Goal: Information Seeking & Learning: Learn about a topic

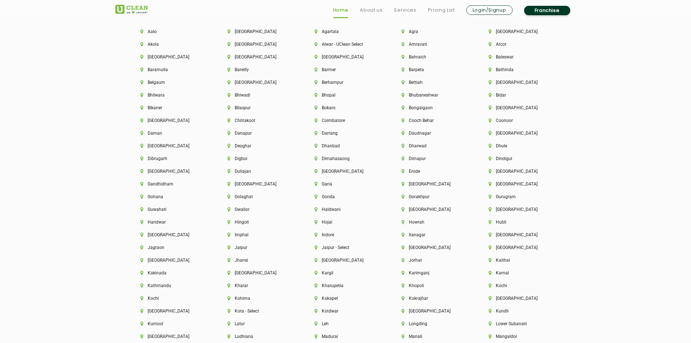
scroll to position [1668, 0]
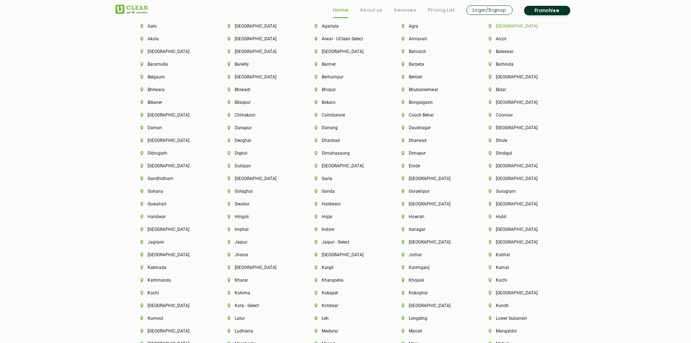
click at [508, 27] on li "[GEOGRAPHIC_DATA]" at bounding box center [519, 26] width 62 height 5
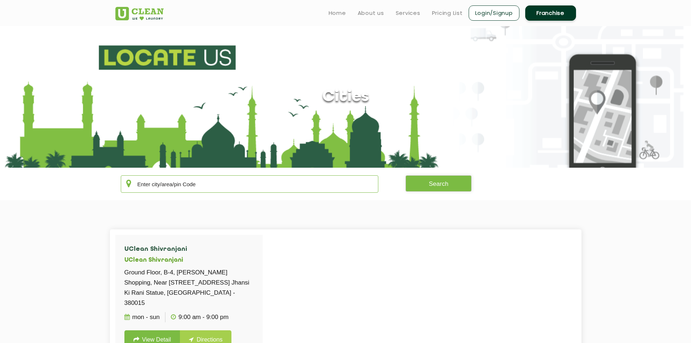
click at [202, 177] on input "text" at bounding box center [250, 183] width 258 height 17
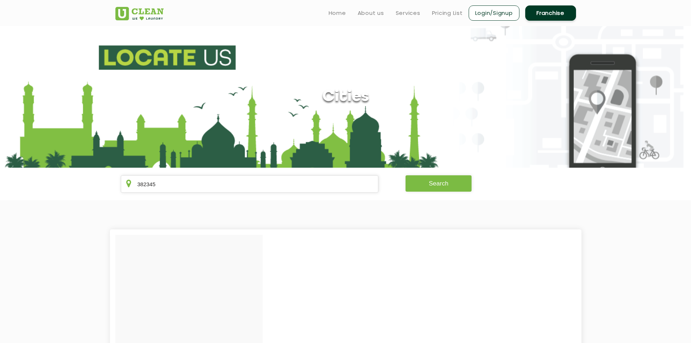
click at [434, 181] on button "Search" at bounding box center [438, 183] width 66 height 16
click at [435, 180] on button "Search" at bounding box center [438, 183] width 66 height 16
click at [298, 190] on input "382345" at bounding box center [250, 183] width 258 height 17
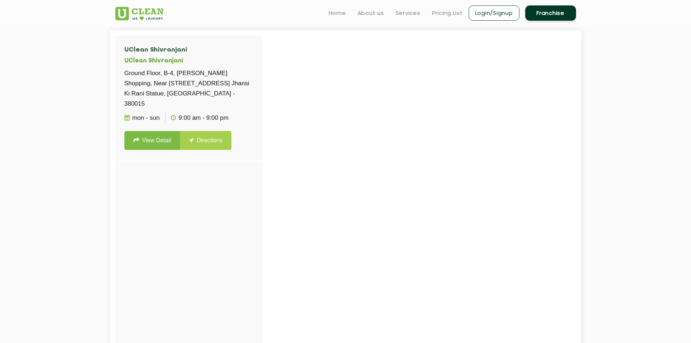
scroll to position [181, 0]
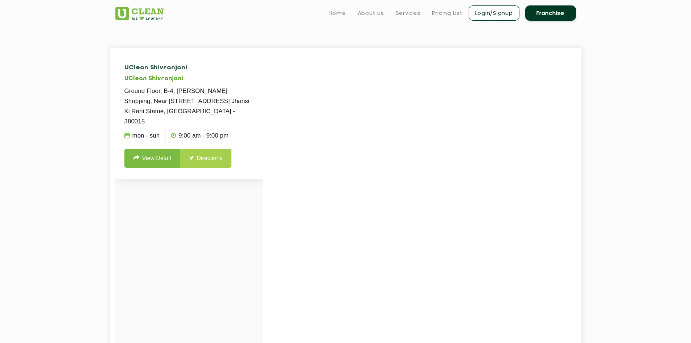
type input "38"
click at [162, 152] on link "View Detail" at bounding box center [152, 158] width 56 height 19
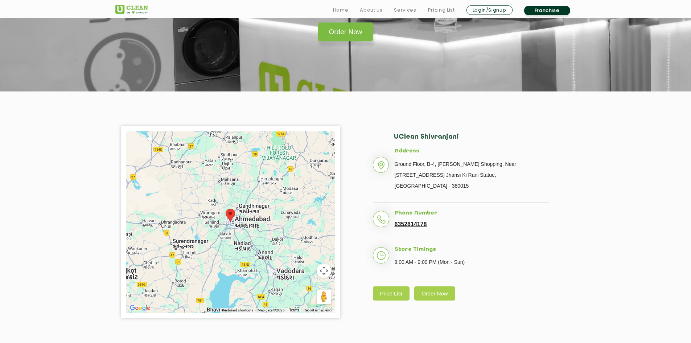
scroll to position [109, 0]
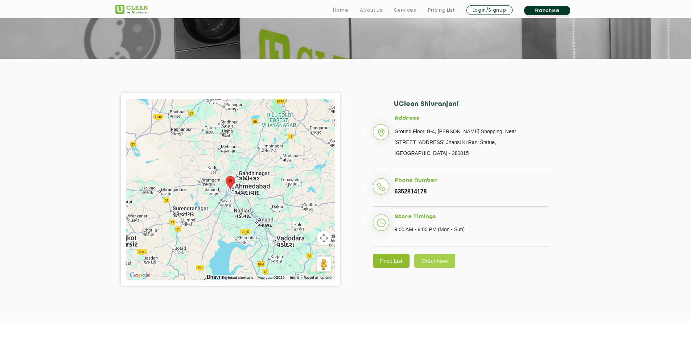
click at [406, 253] on link "Price List" at bounding box center [391, 260] width 37 height 14
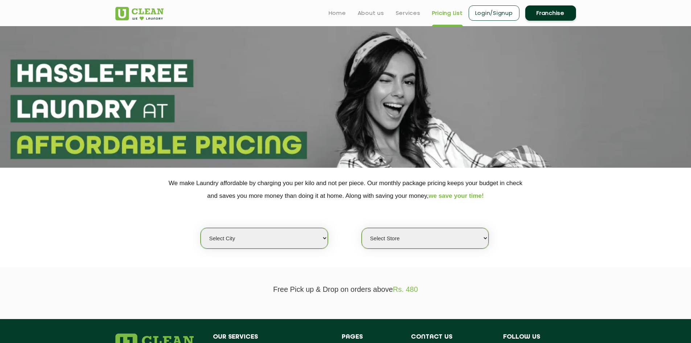
click at [299, 238] on select "Select city [GEOGRAPHIC_DATA] [GEOGRAPHIC_DATA] [GEOGRAPHIC_DATA] [GEOGRAPHIC_D…" at bounding box center [264, 238] width 127 height 21
select select "12"
click at [201, 228] on select "Select city [GEOGRAPHIC_DATA] [GEOGRAPHIC_DATA] [GEOGRAPHIC_DATA] [GEOGRAPHIC_D…" at bounding box center [264, 238] width 127 height 21
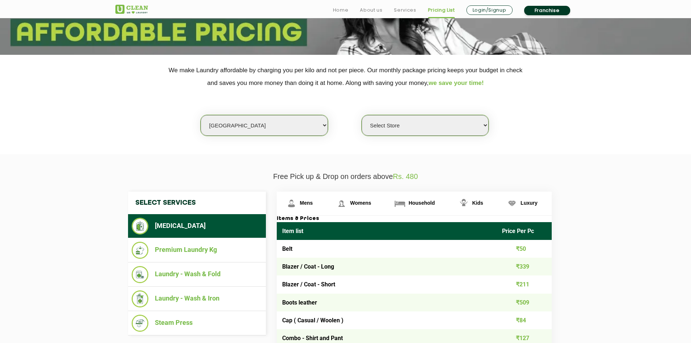
scroll to position [145, 0]
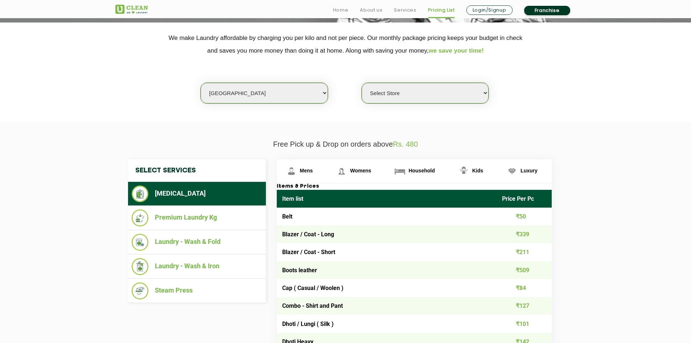
click at [419, 98] on select "Select Store UClean Shivranjani" at bounding box center [425, 93] width 127 height 21
select select "25"
click at [362, 83] on select "Select Store UClean Shivranjani" at bounding box center [425, 93] width 127 height 21
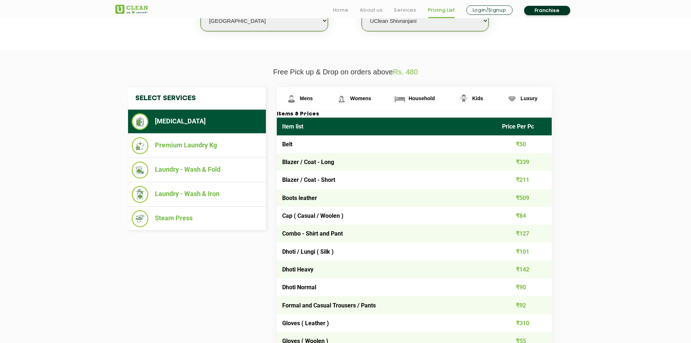
scroll to position [218, 0]
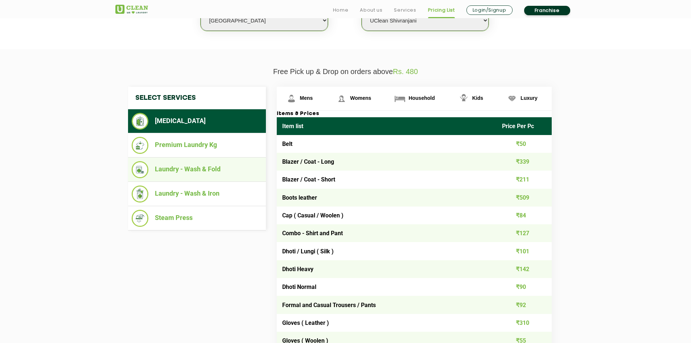
click at [208, 174] on li "Laundry - Wash & Fold" at bounding box center [197, 169] width 131 height 17
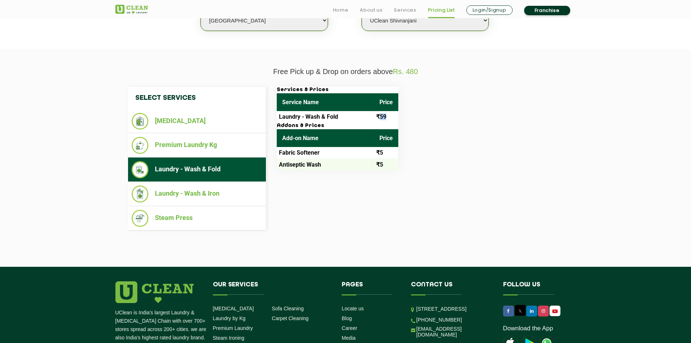
drag, startPoint x: 380, startPoint y: 117, endPoint x: 389, endPoint y: 117, distance: 9.4
click at [389, 117] on td "₹59" at bounding box center [386, 117] width 24 height 12
click at [459, 117] on div "Services & Prices Service Name Price Laundry - Wash & Fold ₹59 Addons & Prices …" at bounding box center [419, 128] width 297 height 83
drag, startPoint x: 397, startPoint y: 73, endPoint x: 441, endPoint y: 70, distance: 44.3
click at [429, 72] on p "Free Pick up & Drop on orders above Rs. 480" at bounding box center [345, 71] width 461 height 8
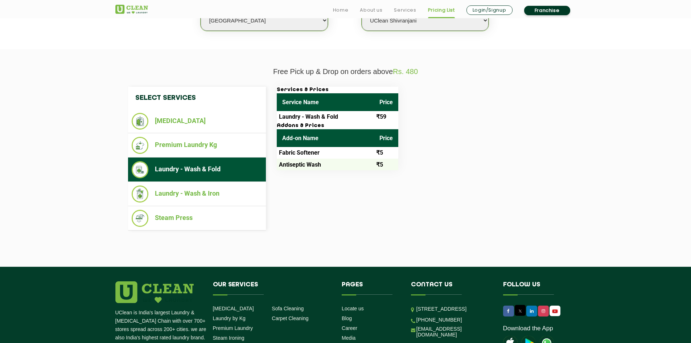
click at [527, 84] on div "Select Services [MEDICAL_DATA] Premium Laundry Kg Laundry - Wash & Fold Laundry…" at bounding box center [345, 158] width 471 height 165
click at [216, 198] on li "Laundry - Wash & Iron" at bounding box center [197, 193] width 131 height 17
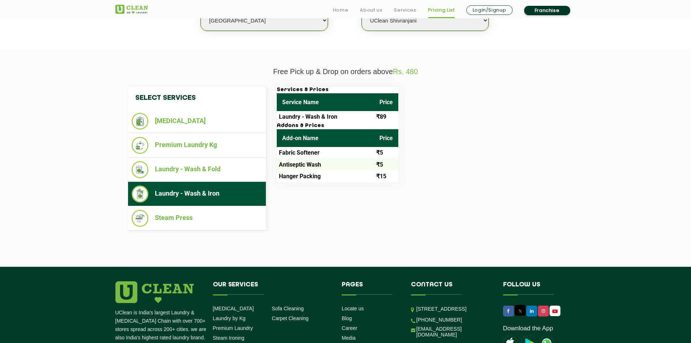
click at [321, 228] on div "Select Services [MEDICAL_DATA] Premium Laundry Kg Laundry - Wash & Fold Laundry…" at bounding box center [346, 159] width 446 height 144
click at [195, 220] on li "Steam Press" at bounding box center [197, 218] width 131 height 17
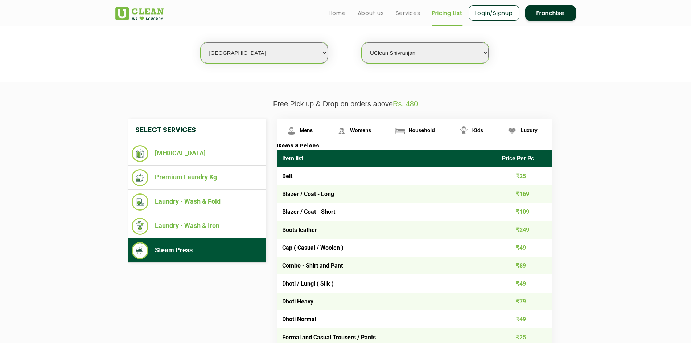
scroll to position [181, 0]
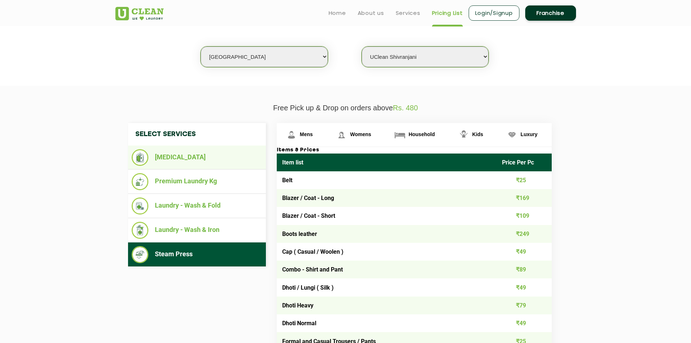
click at [189, 152] on li "[MEDICAL_DATA]" at bounding box center [197, 157] width 131 height 17
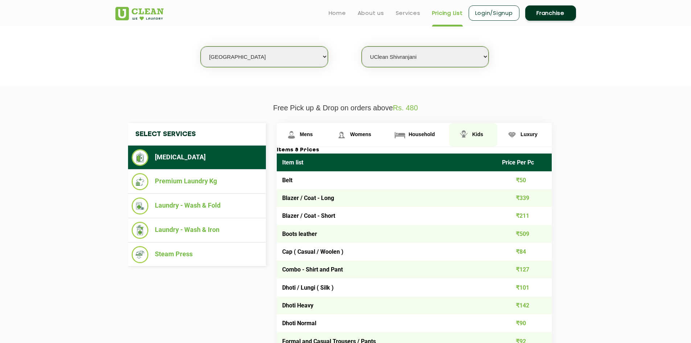
click at [481, 137] on link "Kids" at bounding box center [473, 135] width 48 height 24
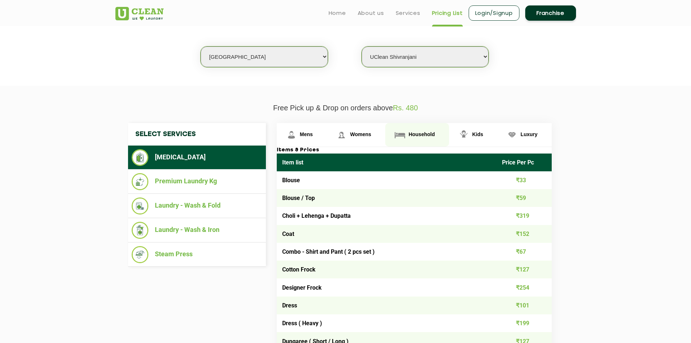
click at [431, 137] on span "Household" at bounding box center [421, 134] width 26 height 6
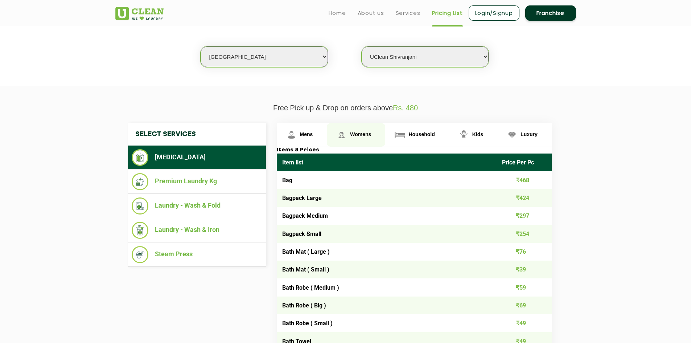
click at [350, 131] on link "Womens" at bounding box center [356, 135] width 58 height 24
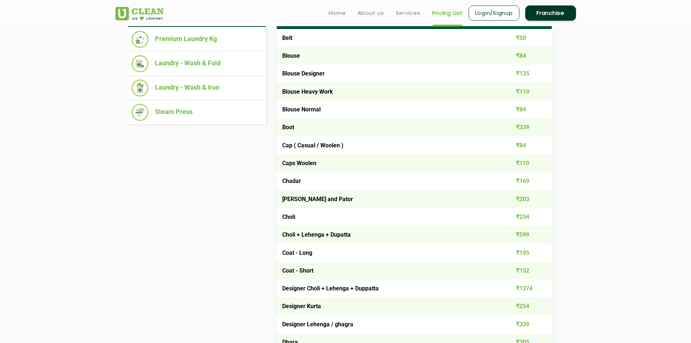
scroll to position [218, 0]
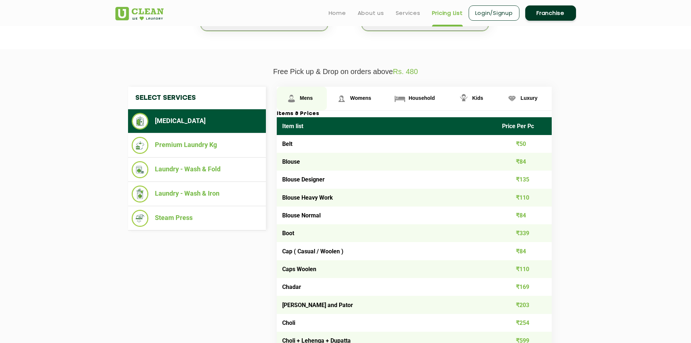
click at [310, 96] on span "Mens" at bounding box center [306, 98] width 13 height 6
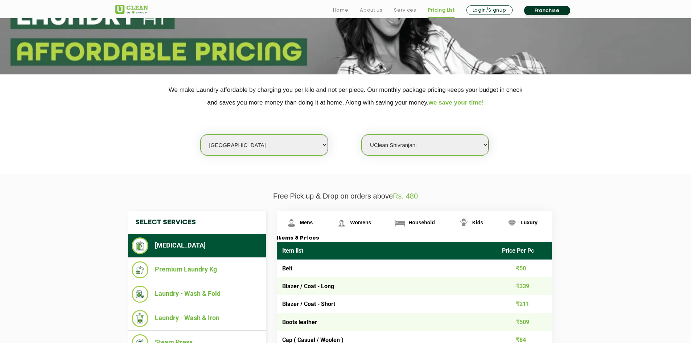
scroll to position [145, 0]
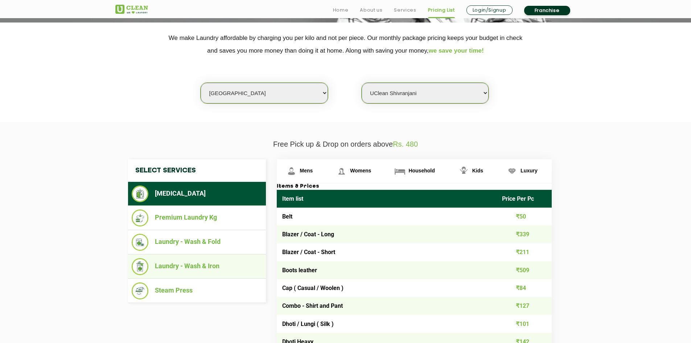
click at [208, 268] on li "Laundry - Wash & Iron" at bounding box center [197, 266] width 131 height 17
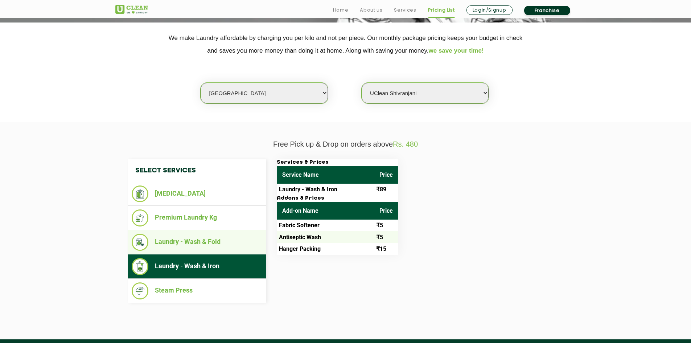
click at [201, 247] on li "Laundry - Wash & Fold" at bounding box center [197, 242] width 131 height 17
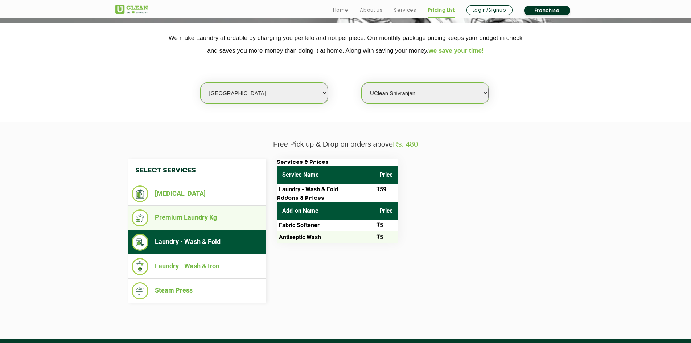
click at [208, 219] on li "Premium Laundry Kg" at bounding box center [197, 217] width 131 height 17
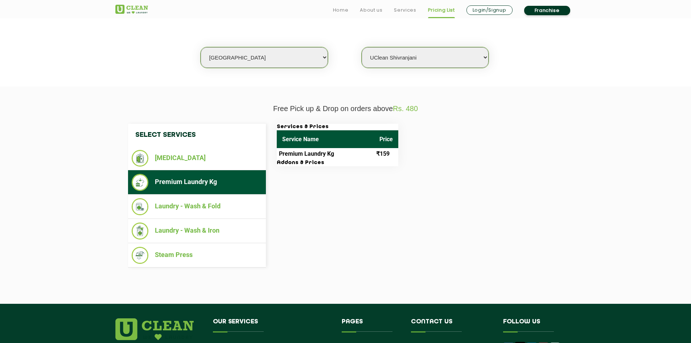
scroll to position [181, 0]
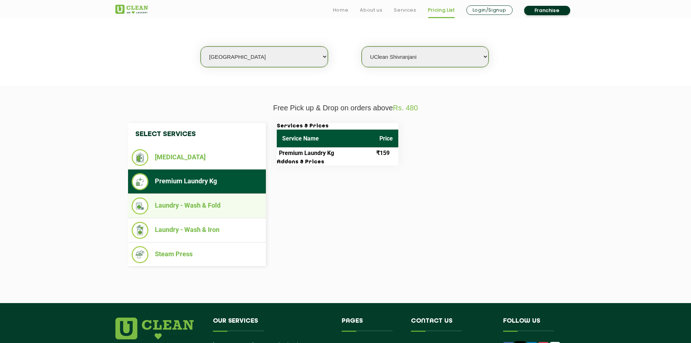
click at [222, 208] on li "Laundry - Wash & Fold" at bounding box center [197, 205] width 131 height 17
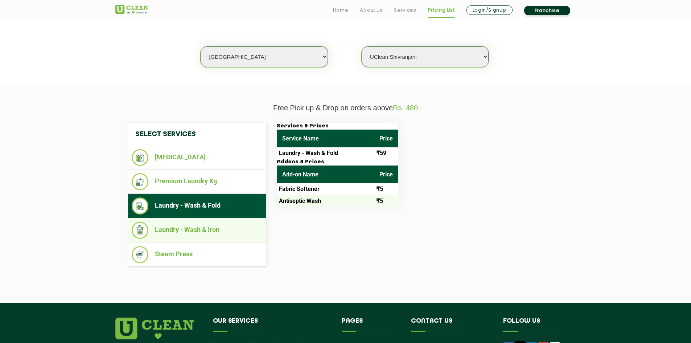
click at [209, 224] on li "Laundry - Wash & Iron" at bounding box center [197, 230] width 131 height 17
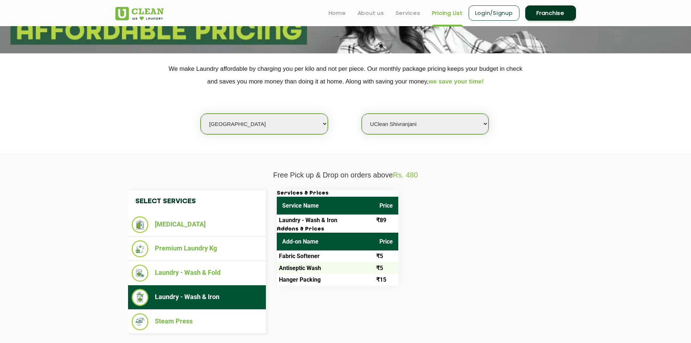
scroll to position [109, 0]
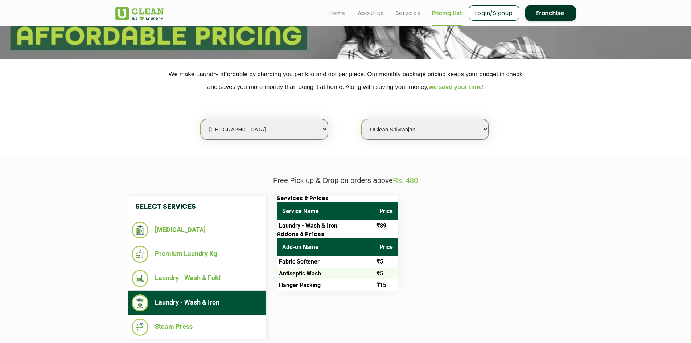
click at [545, 17] on link "Franchise" at bounding box center [550, 12] width 51 height 15
